Goal: Task Accomplishment & Management: Complete application form

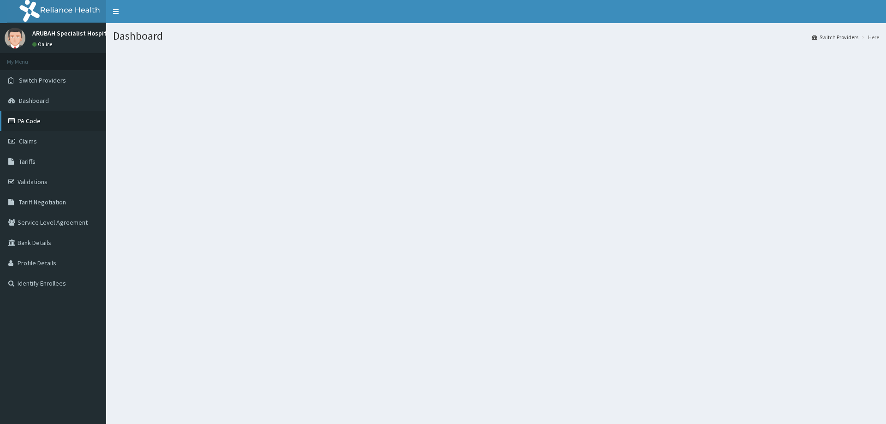
click at [27, 118] on link "PA Code" at bounding box center [53, 121] width 106 height 20
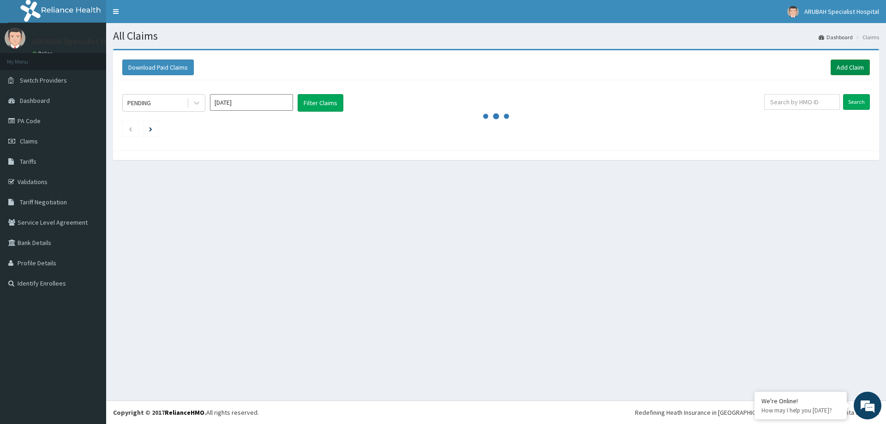
click at [844, 67] on link "Add Claim" at bounding box center [849, 68] width 39 height 16
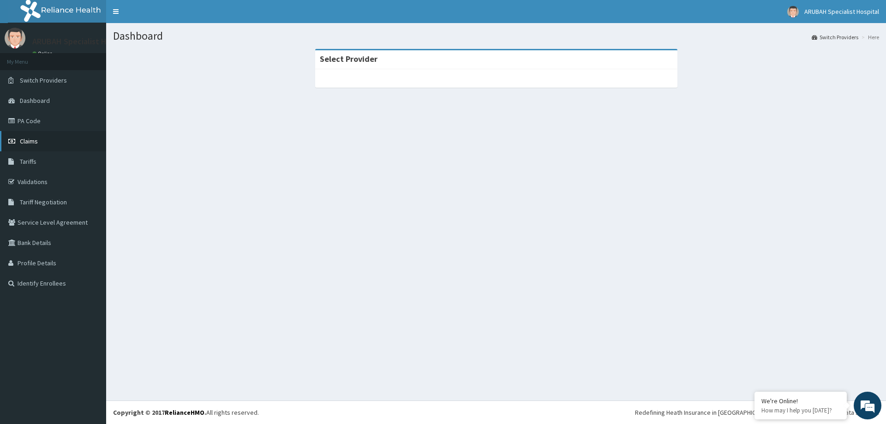
click at [22, 142] on span "Claims" at bounding box center [29, 141] width 18 height 8
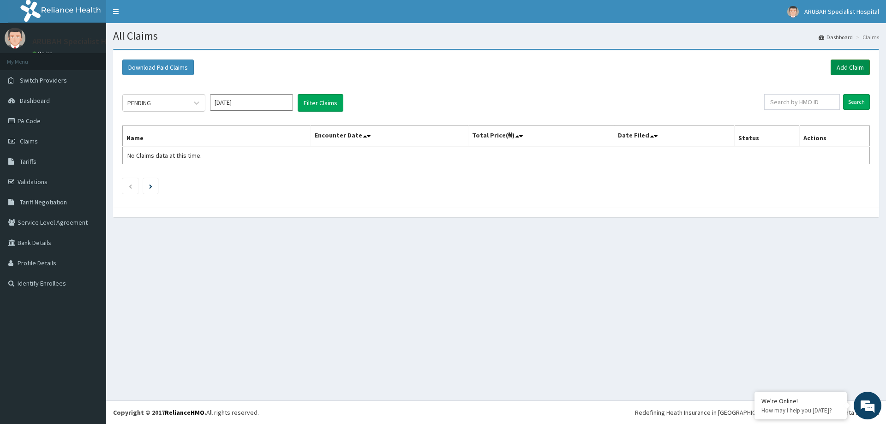
click at [854, 67] on link "Add Claim" at bounding box center [849, 68] width 39 height 16
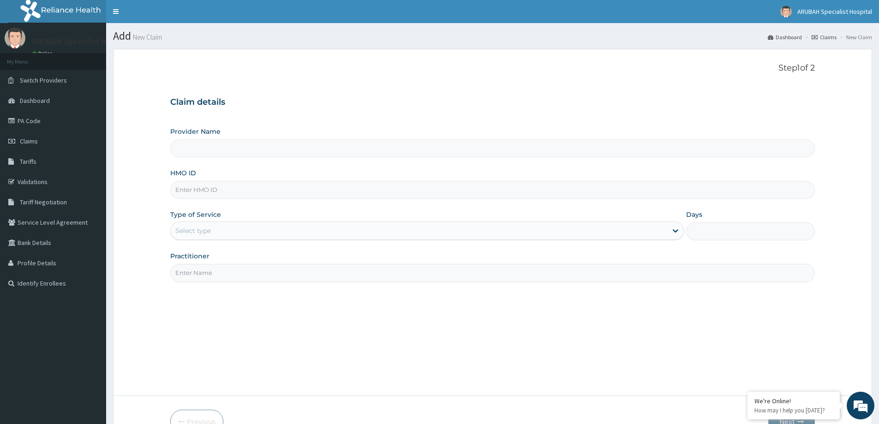
click at [223, 152] on input "Provider Name" at bounding box center [492, 148] width 644 height 18
type input "[GEOGRAPHIC_DATA]- [GEOGRAPHIC_DATA]"
click at [218, 190] on input "HMO ID" at bounding box center [492, 190] width 644 height 18
paste input "SSU/10003/A"
type input "SSU/10003/A"
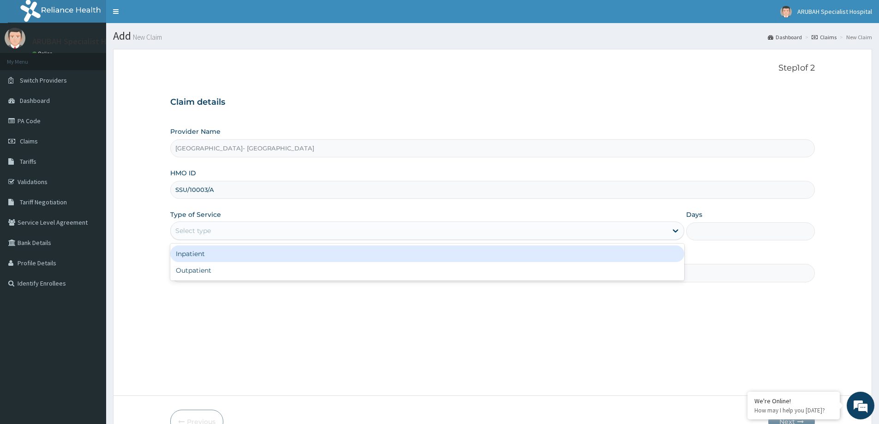
click at [222, 232] on div "Select type" at bounding box center [419, 230] width 496 height 15
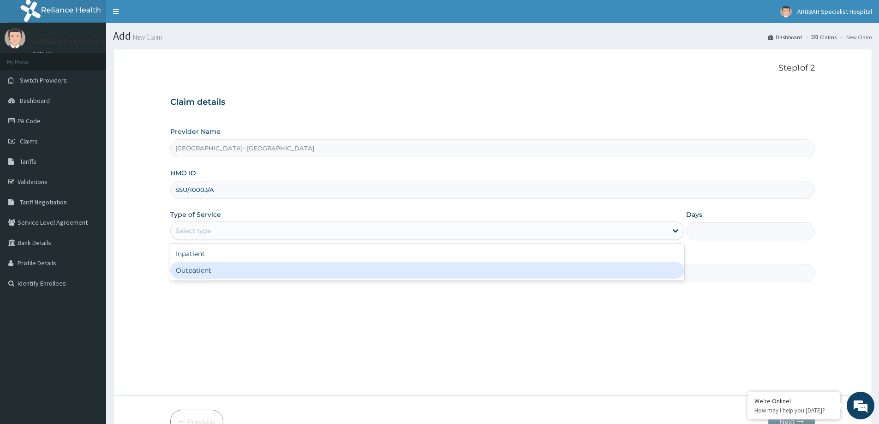
click at [213, 264] on div "Outpatient" at bounding box center [427, 270] width 514 height 17
type input "1"
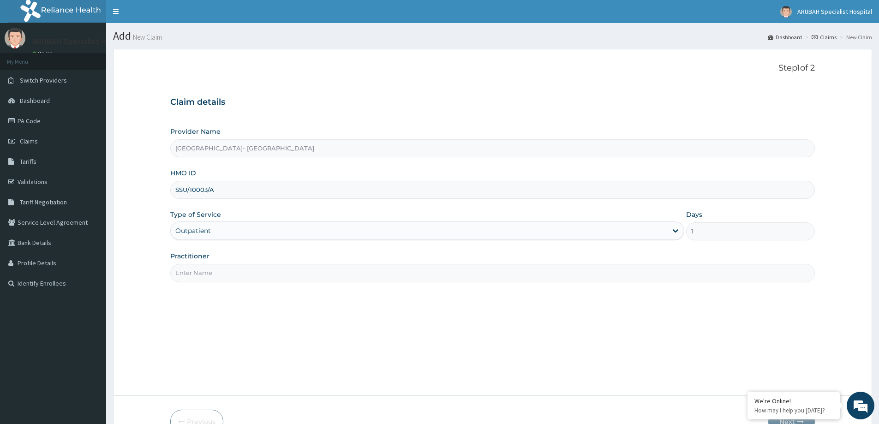
click at [214, 268] on input "Practitioner" at bounding box center [492, 273] width 644 height 18
type input "DR [PERSON_NAME]"
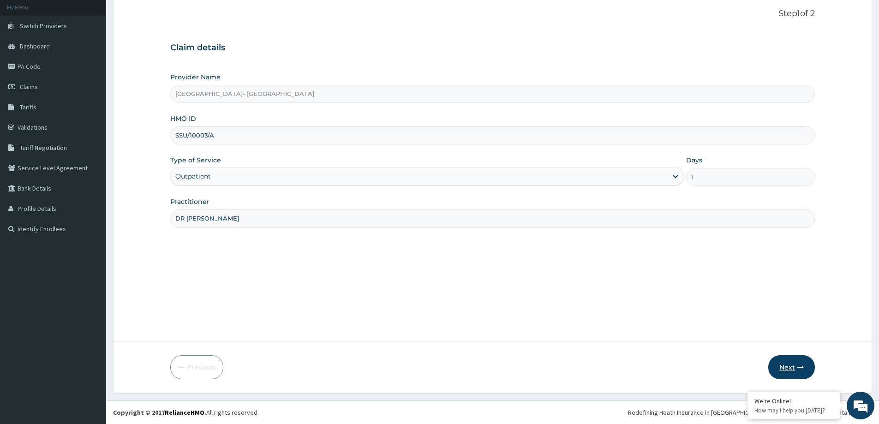
click at [783, 370] on button "Next" at bounding box center [791, 367] width 47 height 24
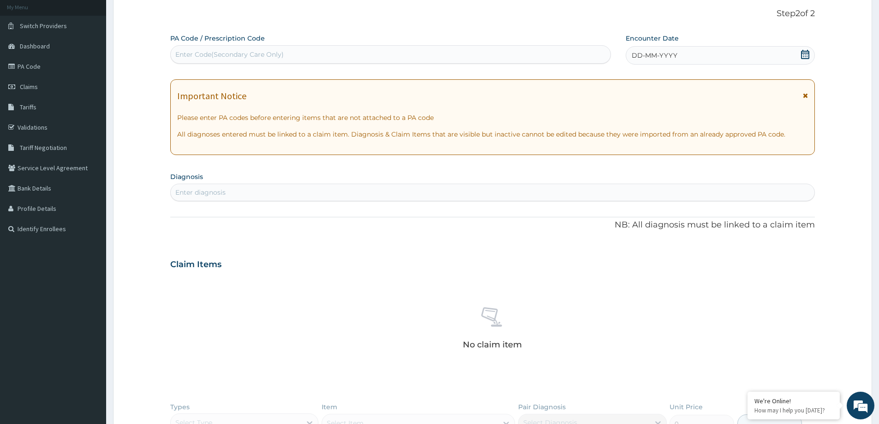
click at [219, 190] on div "Enter diagnosis" at bounding box center [200, 192] width 50 height 9
type input "URINARY TRACT IN"
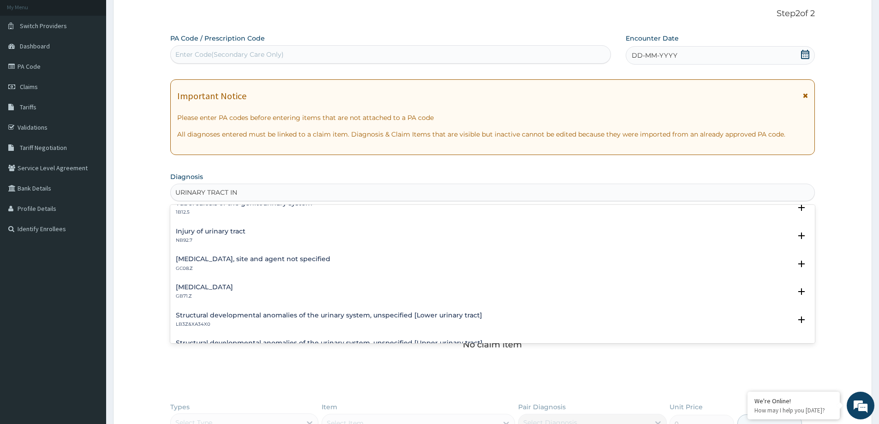
scroll to position [138, 0]
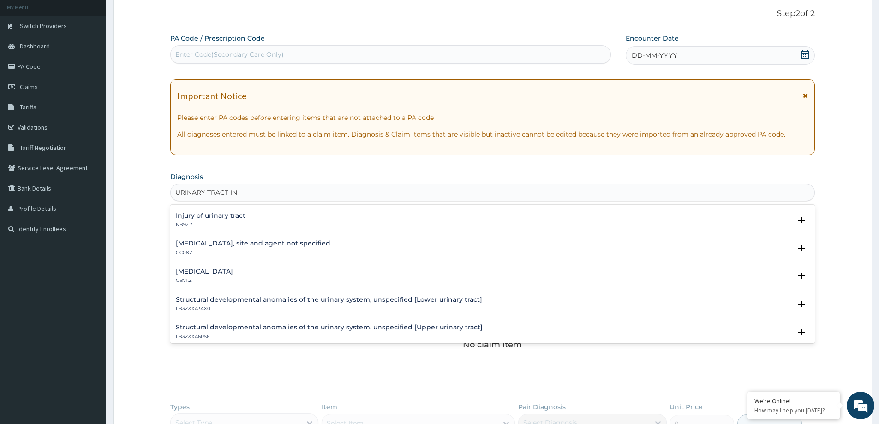
click at [245, 244] on h4 "[MEDICAL_DATA], site and agent not specified" at bounding box center [253, 243] width 155 height 7
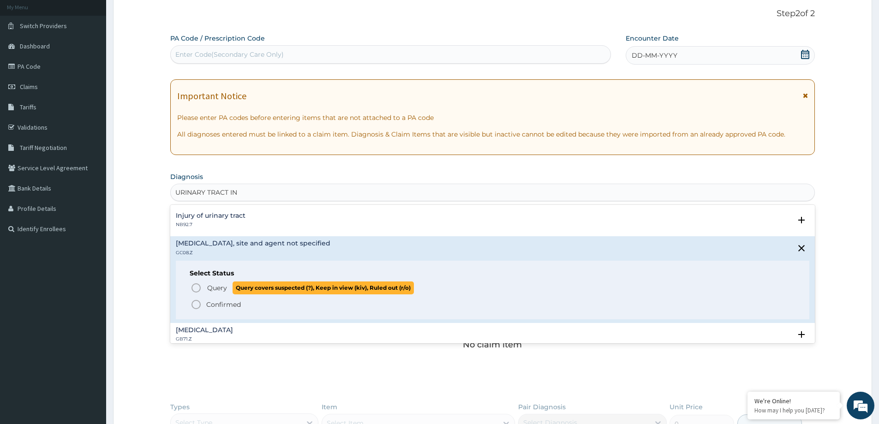
click at [196, 287] on icon "status option query" at bounding box center [195, 287] width 11 height 11
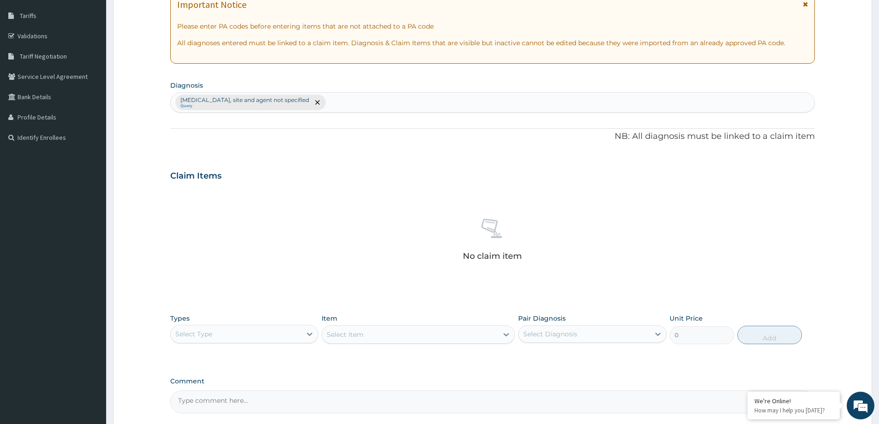
scroll to position [147, 0]
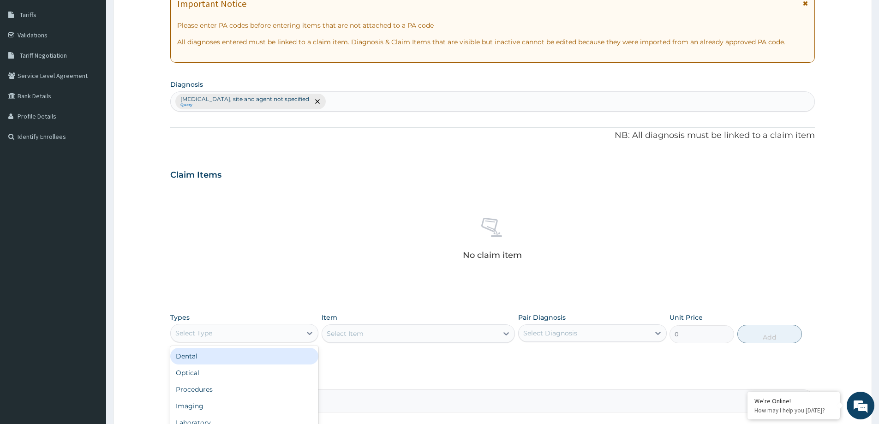
click at [273, 334] on div "Select Type" at bounding box center [236, 333] width 131 height 15
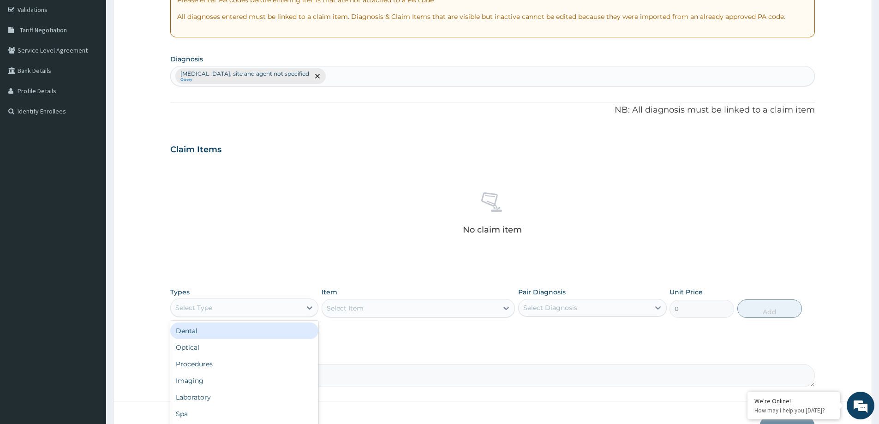
scroll to position [193, 0]
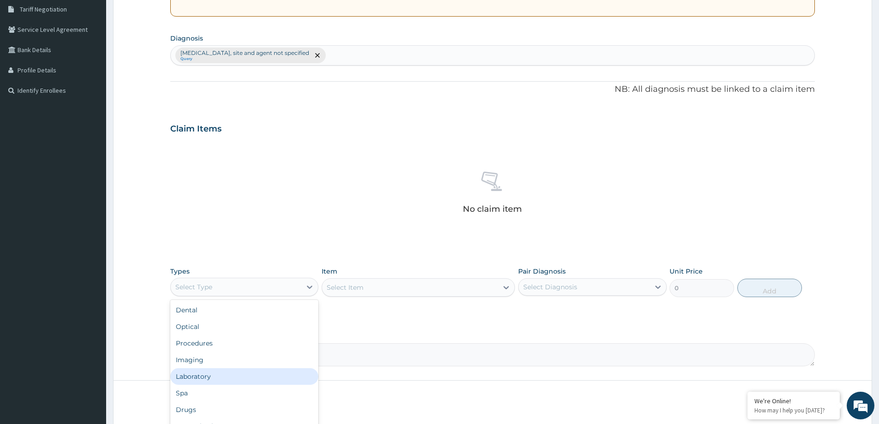
click at [198, 374] on div "Laboratory" at bounding box center [244, 376] width 148 height 17
click at [449, 287] on div "Select Item" at bounding box center [417, 287] width 193 height 18
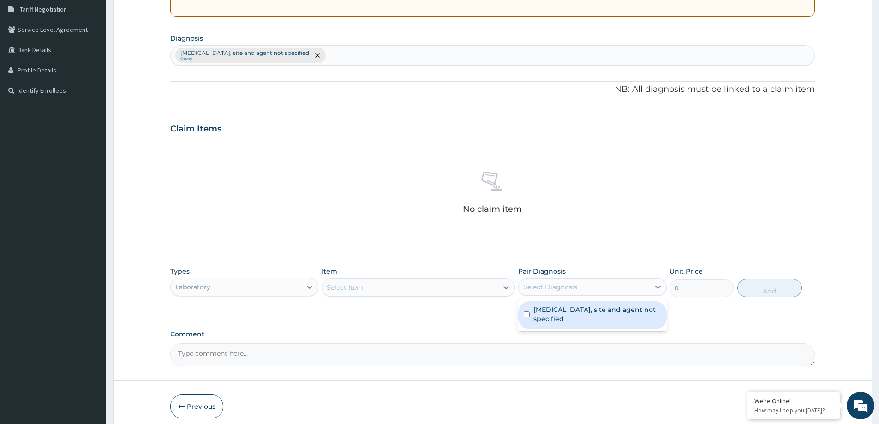
click at [565, 282] on div "Select Diagnosis" at bounding box center [550, 286] width 54 height 9
drag, startPoint x: 565, startPoint y: 297, endPoint x: 565, endPoint y: 303, distance: 6.5
click at [565, 297] on div "Types Laboratory Item Select Item Pair Diagnosis Select Diagnosis Unit Price 0 …" at bounding box center [492, 282] width 644 height 40
click at [568, 287] on div "Select Diagnosis" at bounding box center [550, 286] width 54 height 9
click at [560, 318] on label "[MEDICAL_DATA], site and agent not specified" at bounding box center [596, 314] width 127 height 18
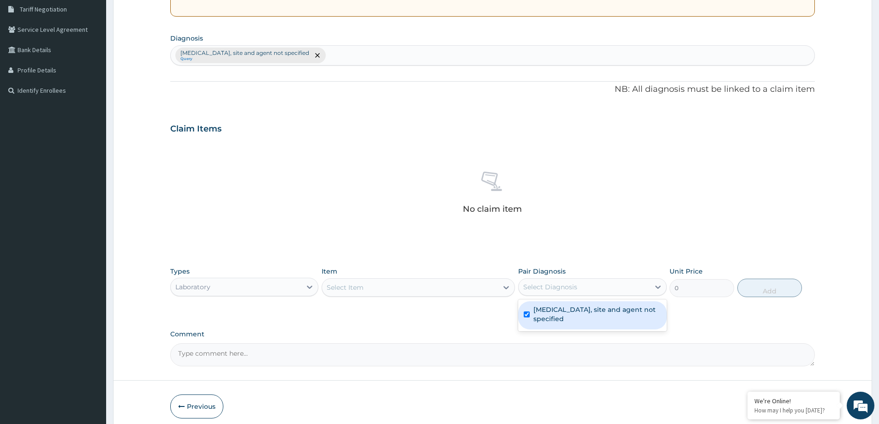
checkbox input "true"
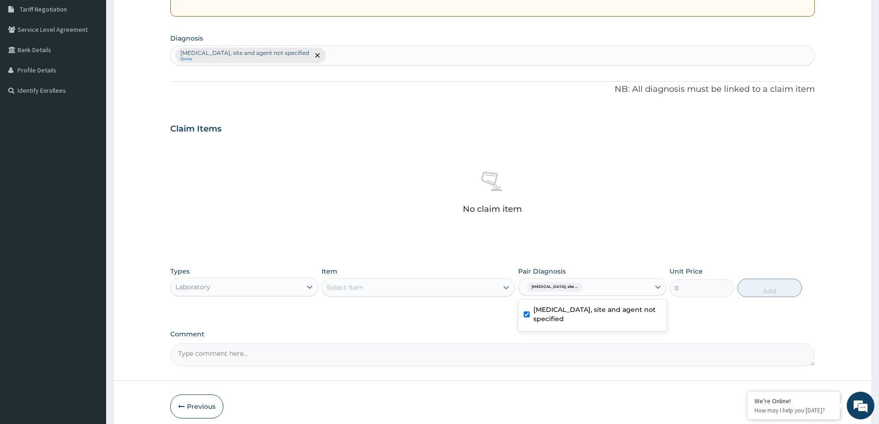
click at [404, 287] on div "Select Item" at bounding box center [410, 287] width 176 height 15
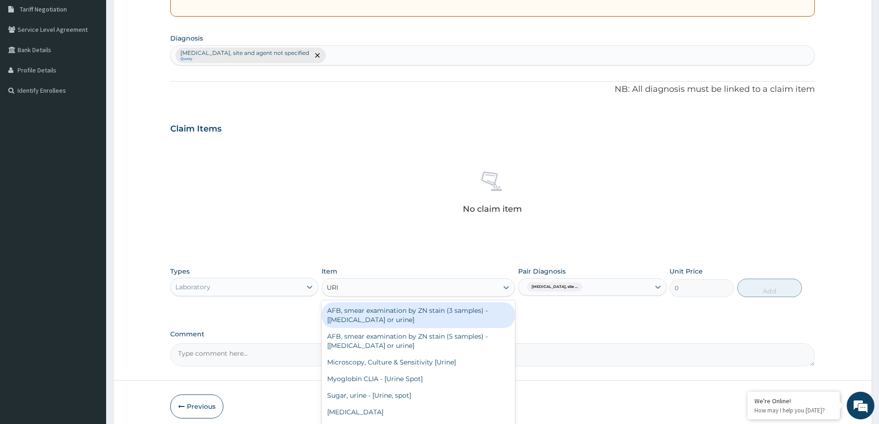
type input "URIN"
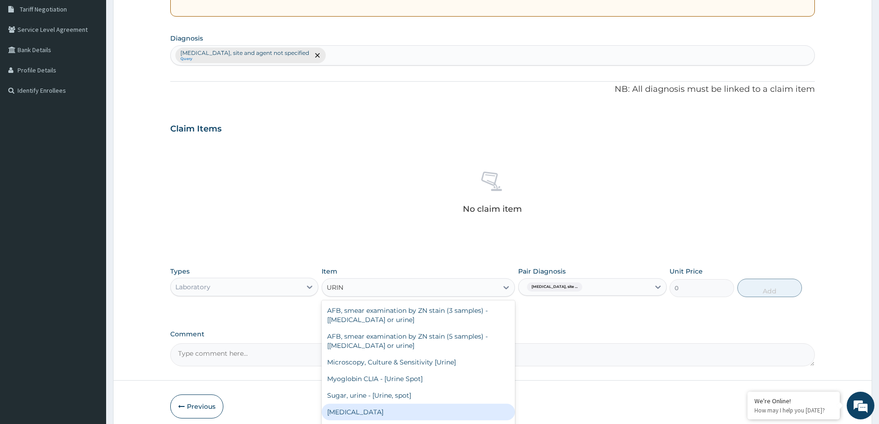
click at [360, 406] on div "[MEDICAL_DATA]" at bounding box center [417, 412] width 193 height 17
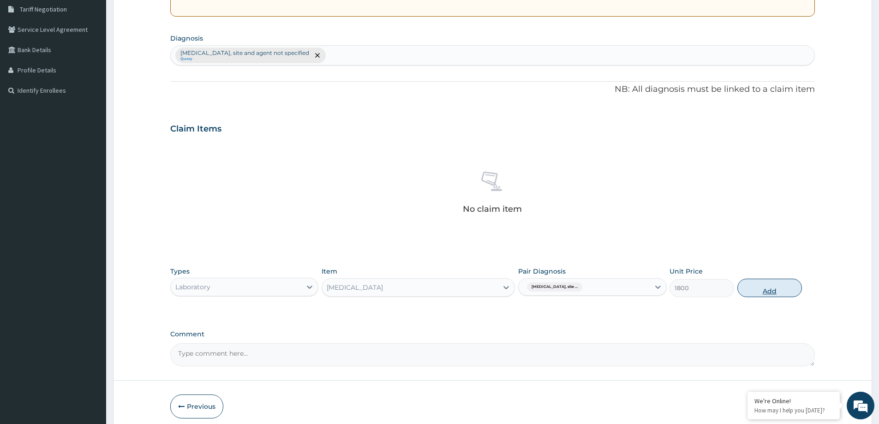
click at [761, 289] on button "Add" at bounding box center [769, 288] width 65 height 18
type input "0"
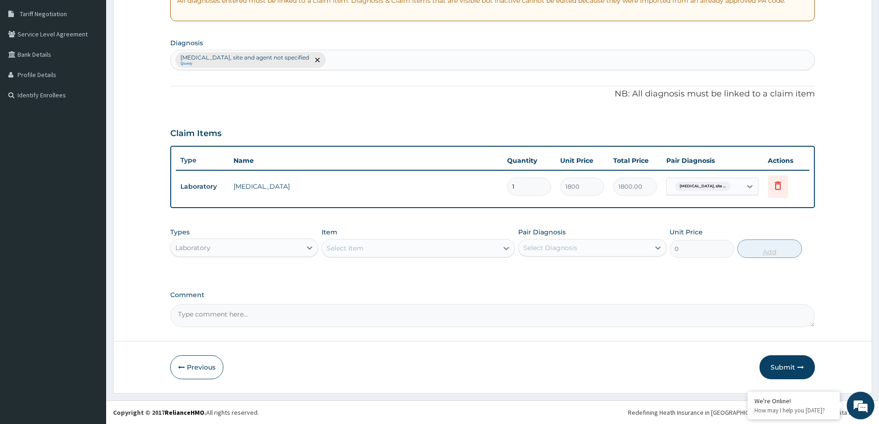
scroll to position [188, 0]
click at [250, 246] on div "Laboratory" at bounding box center [236, 247] width 131 height 15
click at [372, 60] on div "[MEDICAL_DATA], site and agent not specified Query" at bounding box center [492, 59] width 643 height 19
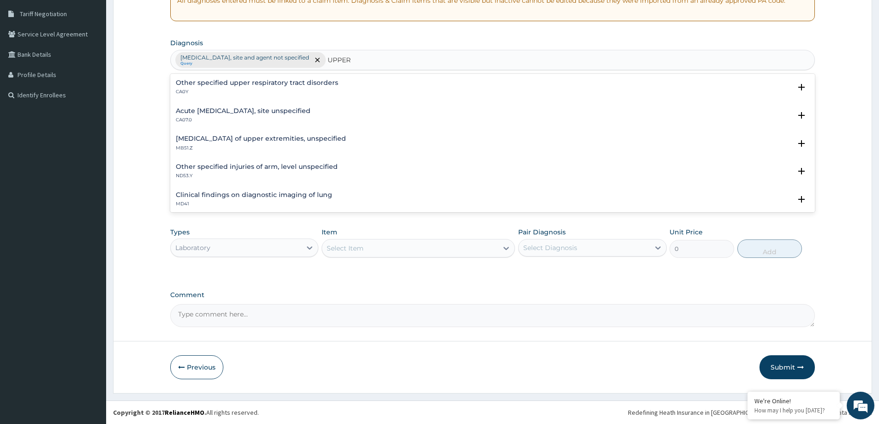
type input "UPPER"
click at [273, 107] on h4 "Acute [MEDICAL_DATA], site unspecified" at bounding box center [243, 110] width 135 height 7
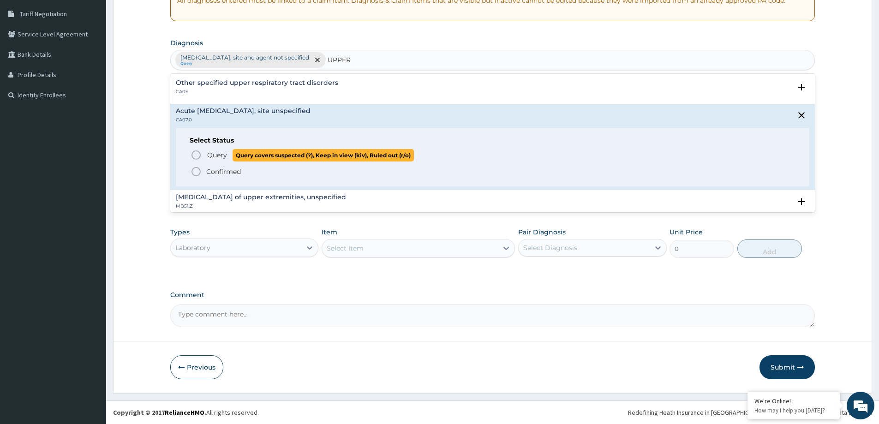
click at [195, 150] on icon "status option query" at bounding box center [195, 154] width 11 height 11
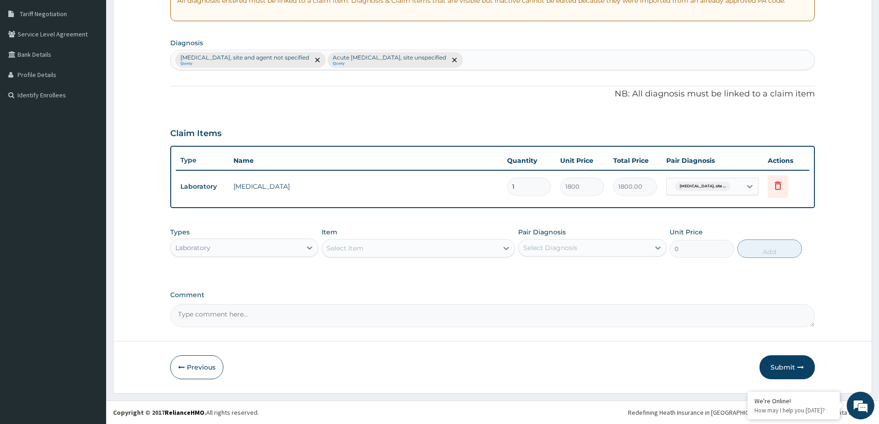
click at [567, 248] on div "Select Diagnosis" at bounding box center [550, 247] width 54 height 9
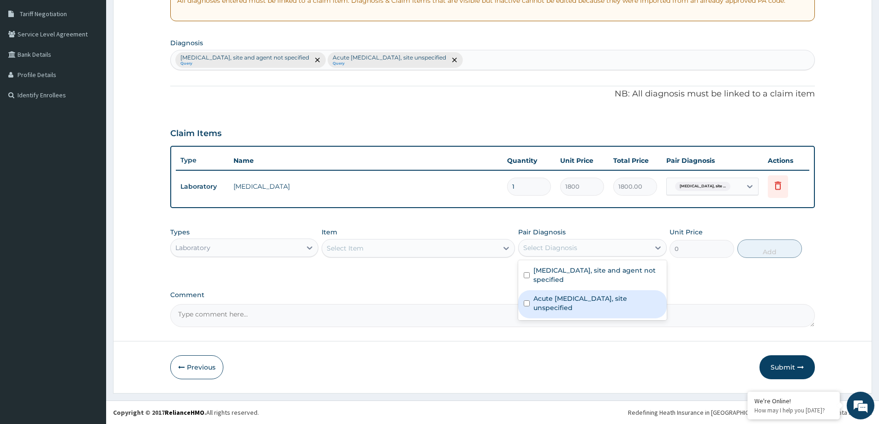
click at [569, 303] on label "Acute [MEDICAL_DATA], site unspecified" at bounding box center [596, 303] width 127 height 18
checkbox input "true"
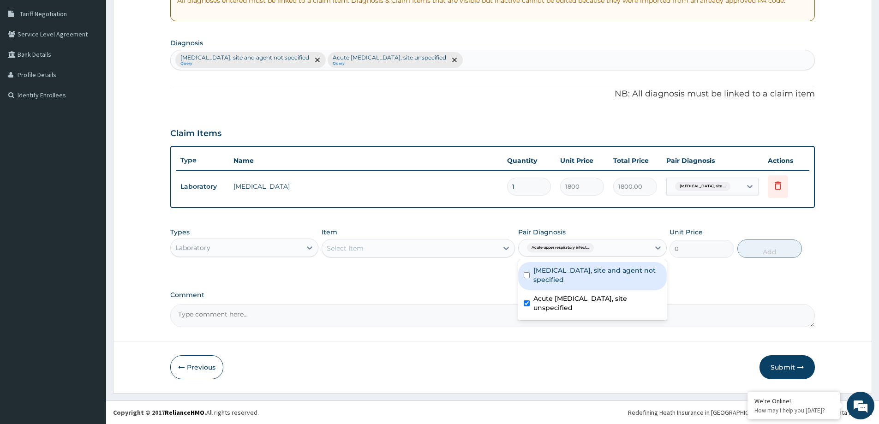
click at [408, 244] on div "Select Item" at bounding box center [410, 248] width 176 height 15
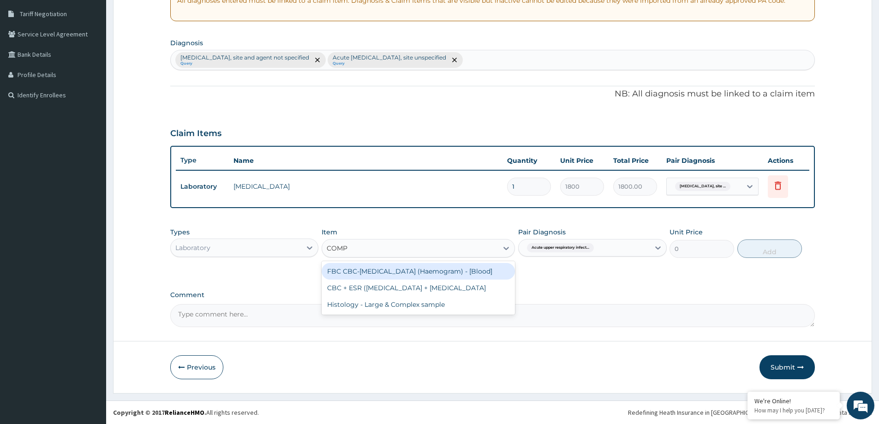
type input "COMPL"
click at [415, 270] on div "FBC CBC-[MEDICAL_DATA] (Haemogram) - [Blood]" at bounding box center [417, 271] width 193 height 17
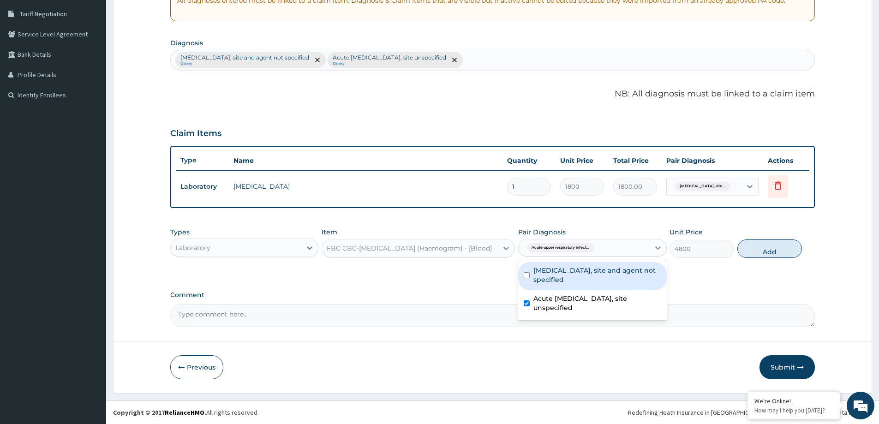
click at [642, 246] on div "Acute upper respiratory infect..." at bounding box center [583, 248] width 131 height 16
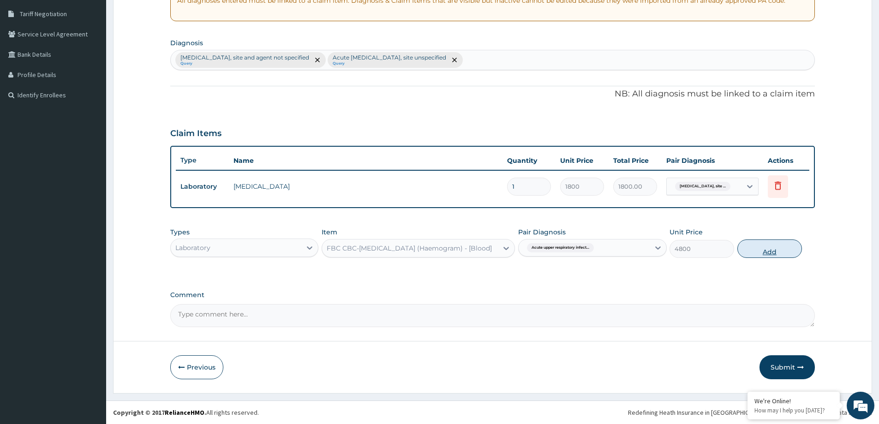
click at [765, 250] on button "Add" at bounding box center [769, 248] width 65 height 18
type input "0"
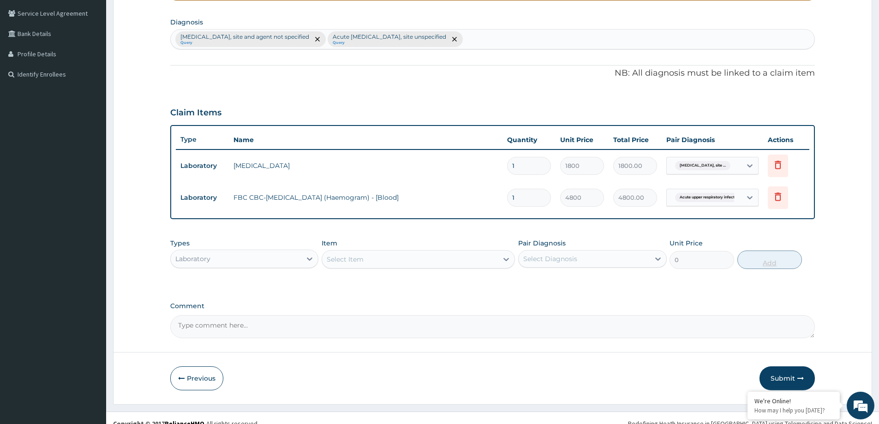
scroll to position [220, 0]
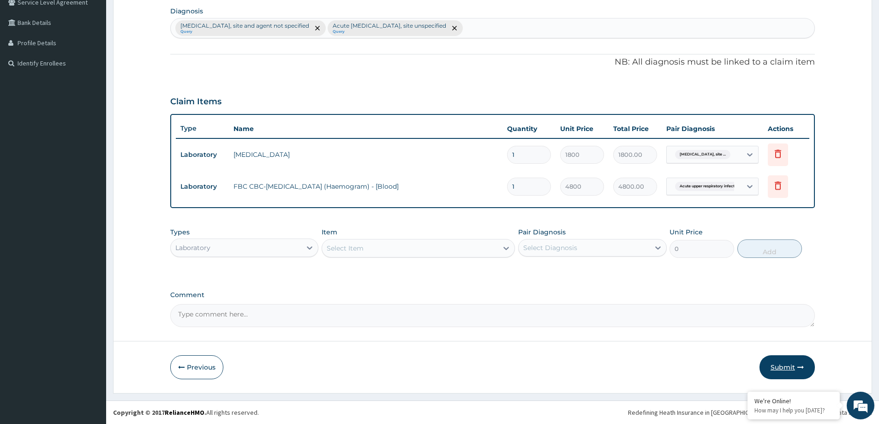
click at [772, 362] on button "Submit" at bounding box center [786, 367] width 55 height 24
click at [779, 367] on button "Submit" at bounding box center [786, 367] width 55 height 24
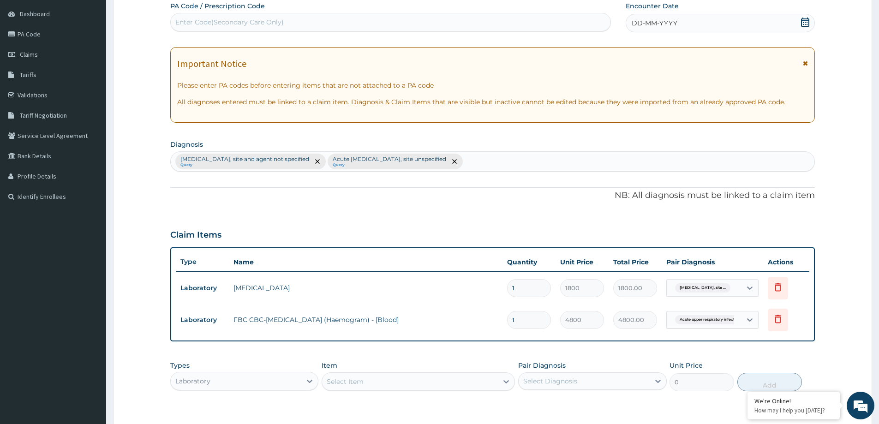
scroll to position [82, 0]
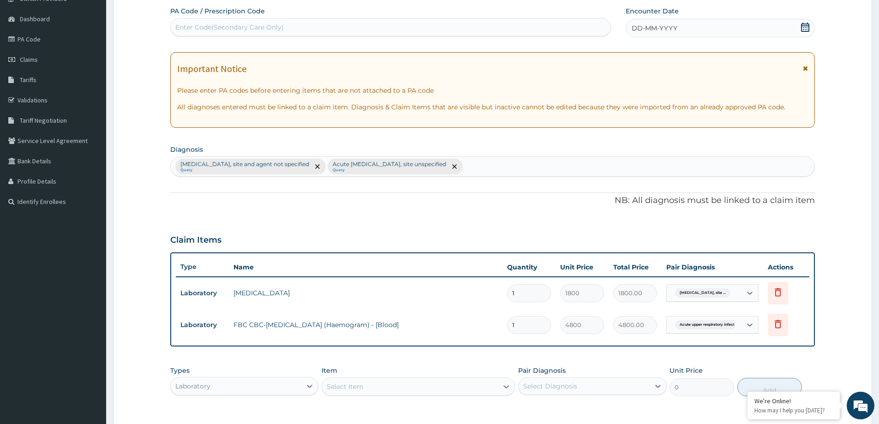
click at [807, 27] on icon at bounding box center [804, 27] width 9 height 9
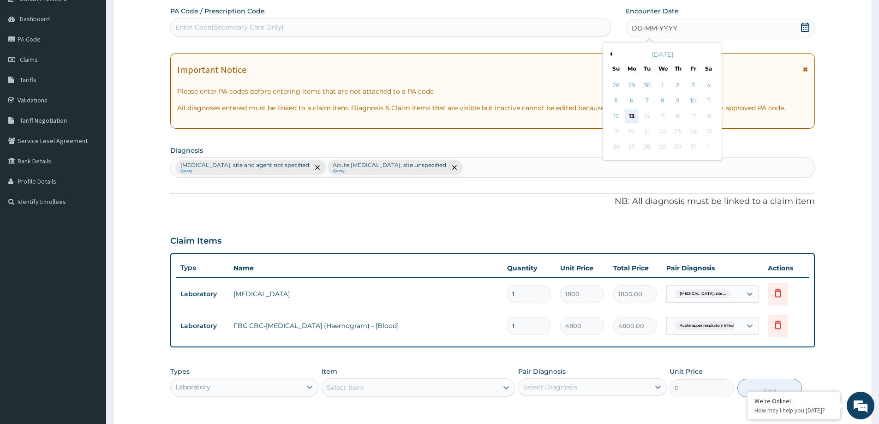
click at [634, 113] on div "13" at bounding box center [632, 116] width 14 height 14
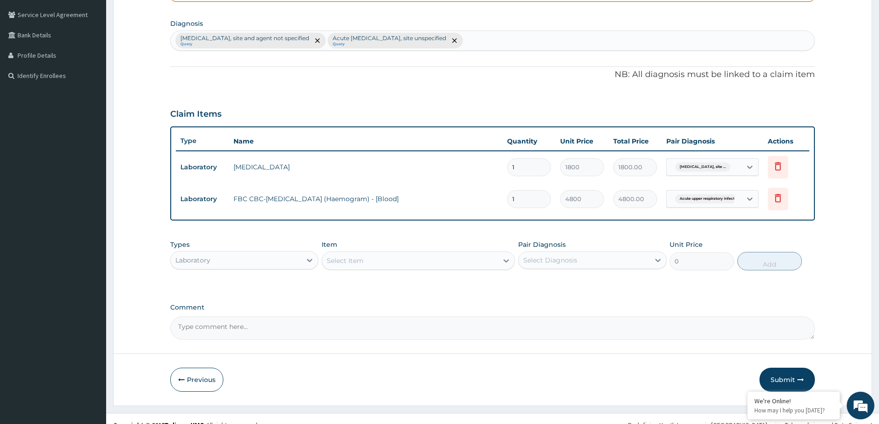
scroll to position [220, 0]
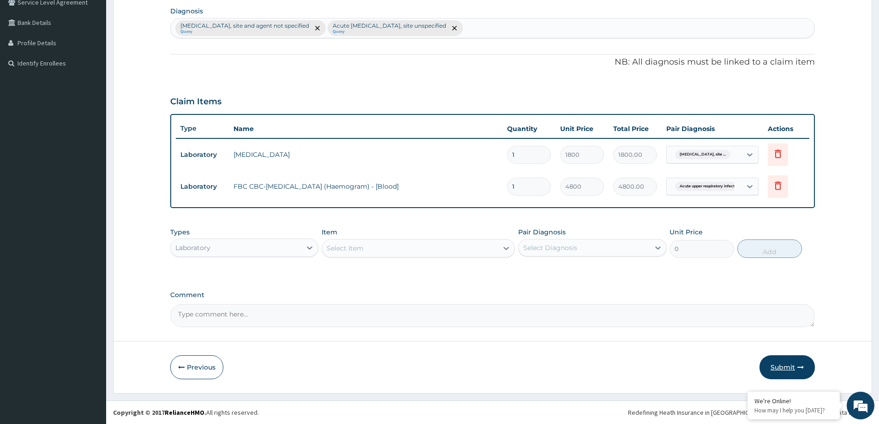
click at [787, 357] on button "Submit" at bounding box center [786, 367] width 55 height 24
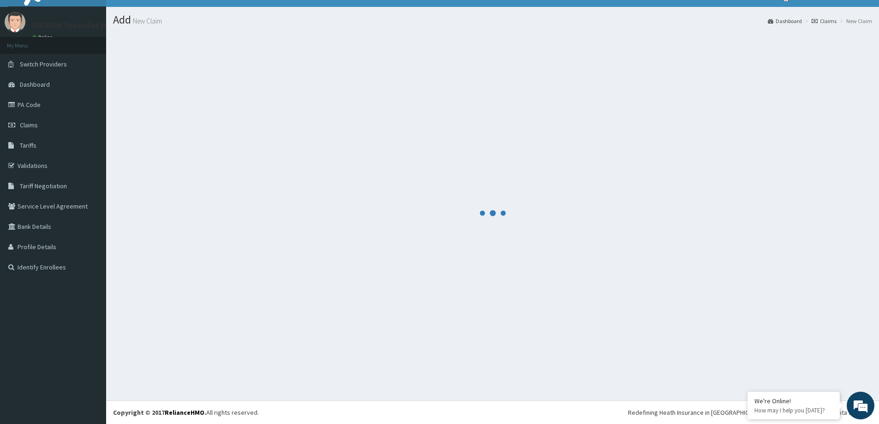
scroll to position [16, 0]
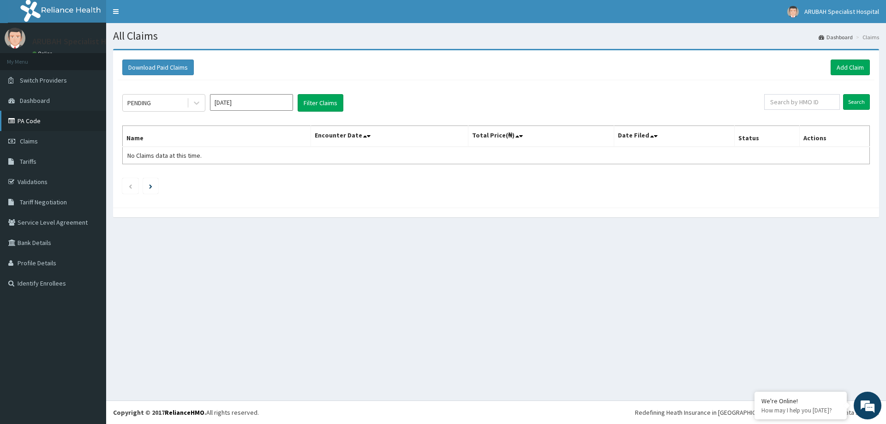
click at [37, 116] on link "PA Code" at bounding box center [53, 121] width 106 height 20
